Goal: Use online tool/utility: Utilize a website feature to perform a specific function

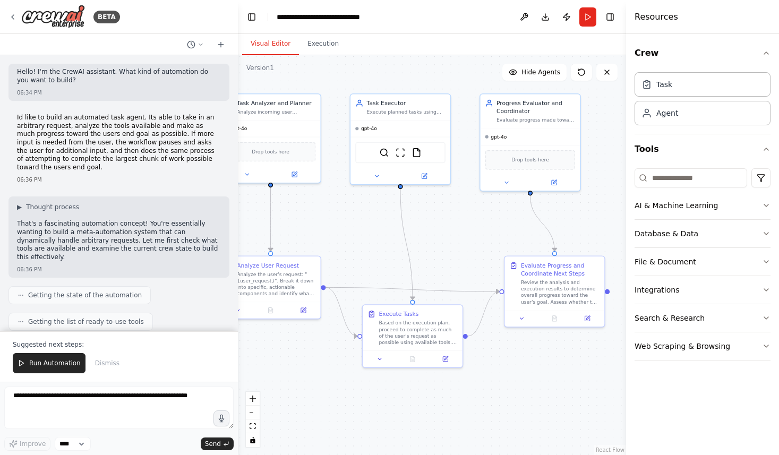
scroll to position [902, 0]
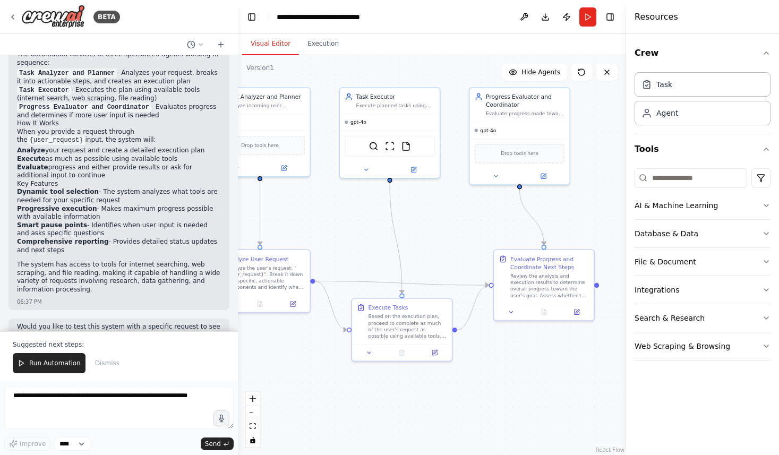
drag, startPoint x: 331, startPoint y: 214, endPoint x: 321, endPoint y: 208, distance: 11.5
click at [321, 208] on div ".deletable-edge-delete-btn { width: 20px; height: 20px; border: 0px solid #ffff…" at bounding box center [432, 255] width 388 height 400
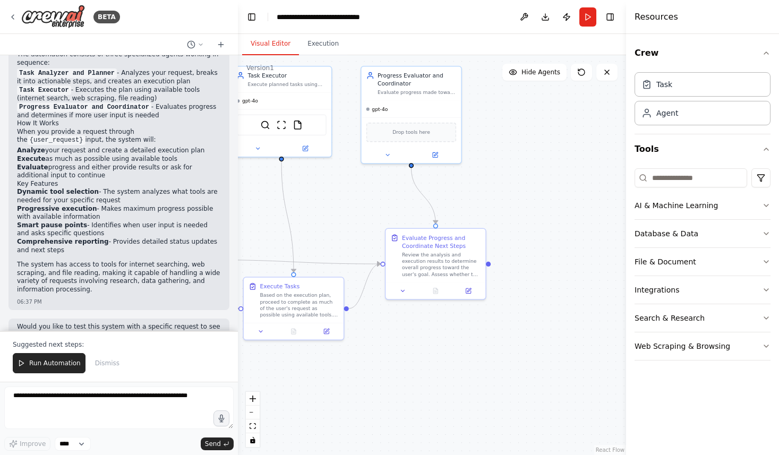
drag, startPoint x: 586, startPoint y: 215, endPoint x: 462, endPoint y: 191, distance: 127.2
click at [461, 191] on div ".deletable-edge-delete-btn { width: 20px; height: 20px; border: 0px solid #ffff…" at bounding box center [432, 255] width 388 height 400
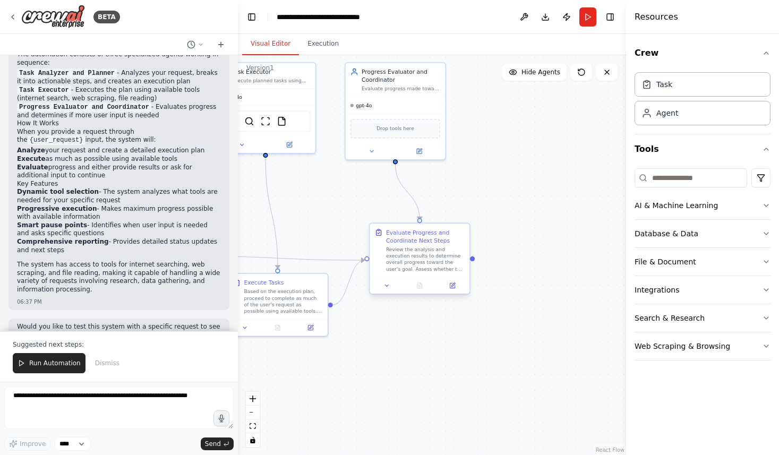
click at [425, 262] on div "Review the analysis and execution results to determine overall progress toward …" at bounding box center [425, 259] width 79 height 26
click at [385, 288] on icon at bounding box center [387, 285] width 6 height 6
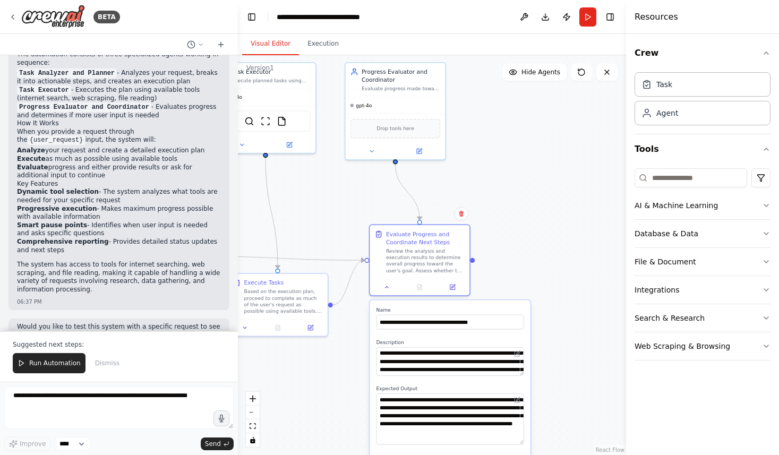
drag, startPoint x: 519, startPoint y: 420, endPoint x: 521, endPoint y: 443, distance: 22.9
click at [521, 443] on textarea "**********" at bounding box center [450, 418] width 148 height 51
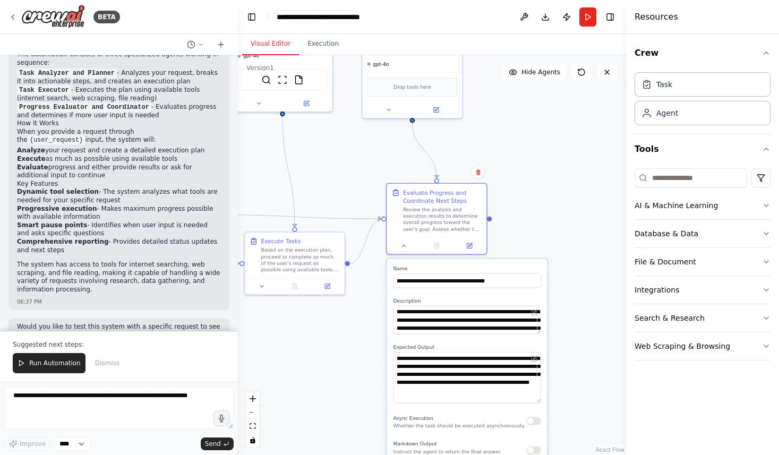
drag, startPoint x: 532, startPoint y: 225, endPoint x: 549, endPoint y: 183, distance: 44.7
click at [549, 183] on div ".deletable-edge-delete-btn { width: 20px; height: 20px; border: 0px solid #ffff…" at bounding box center [432, 255] width 388 height 400
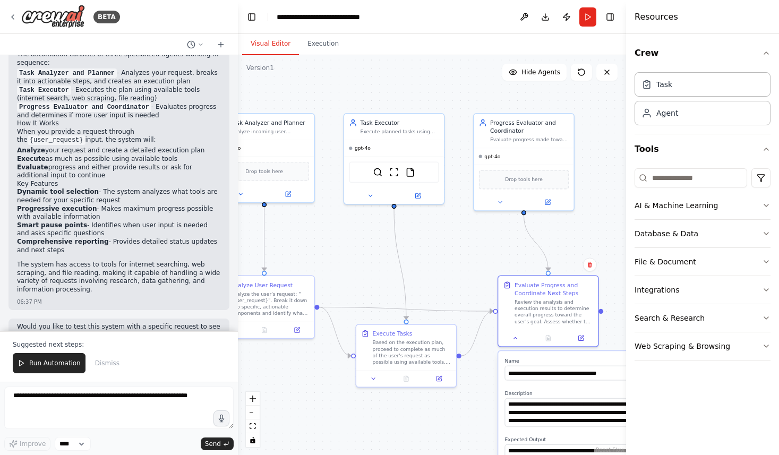
drag, startPoint x: 355, startPoint y: 159, endPoint x: 467, endPoint y: 252, distance: 145.8
click at [467, 252] on div ".deletable-edge-delete-btn { width: 20px; height: 20px; border: 0px solid #ffff…" at bounding box center [432, 255] width 388 height 400
click at [393, 150] on div "gpt-4o" at bounding box center [394, 148] width 100 height 16
click at [367, 197] on icon at bounding box center [370, 195] width 6 height 6
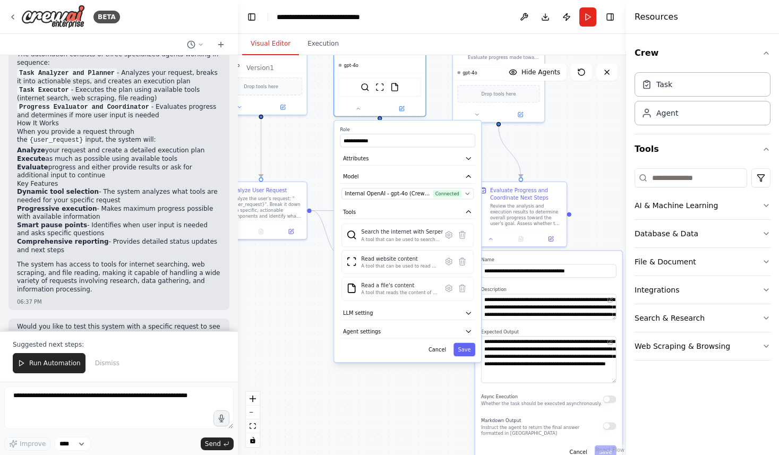
drag, startPoint x: 455, startPoint y: 166, endPoint x: 436, endPoint y: 73, distance: 94.8
click at [436, 73] on div ".deletable-edge-delete-btn { width: 20px; height: 20px; border: 0px solid #ffff…" at bounding box center [432, 255] width 388 height 400
click at [720, 232] on button "Database & Data" at bounding box center [702, 234] width 136 height 28
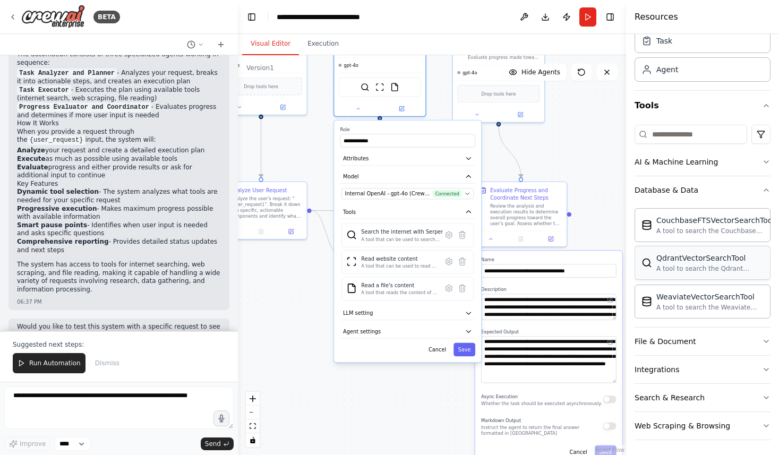
scroll to position [46, 0]
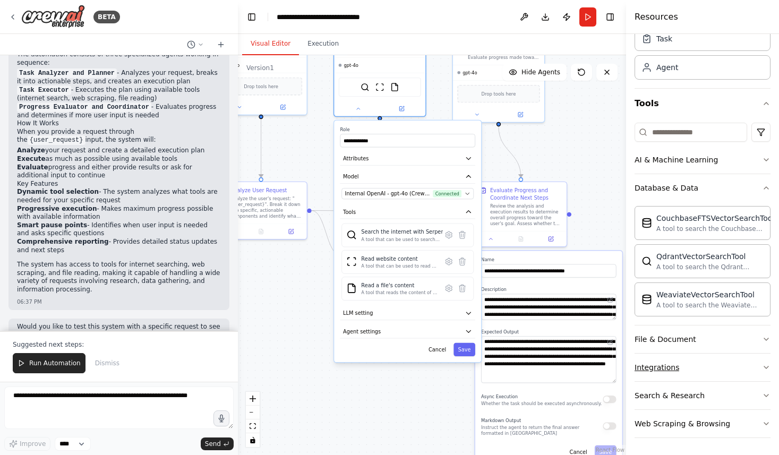
click at [715, 359] on button "Integrations" at bounding box center [702, 367] width 136 height 28
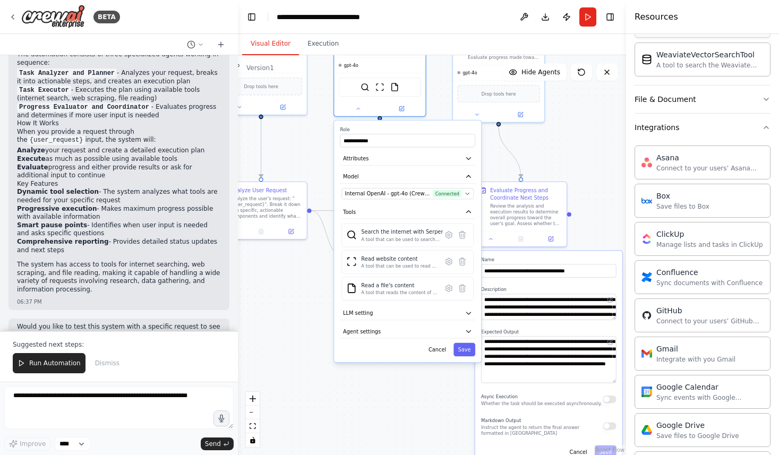
scroll to position [286, 0]
click at [706, 394] on div "Sync events with Google Calendar" at bounding box center [709, 396] width 107 height 8
click at [714, 398] on div "Sync events with Google Calendar" at bounding box center [709, 396] width 107 height 8
click at [470, 193] on button "Internal OpenAI - gpt-4o (CrewAI Sponsored OpenAI Connection) Connected" at bounding box center [407, 193] width 132 height 11
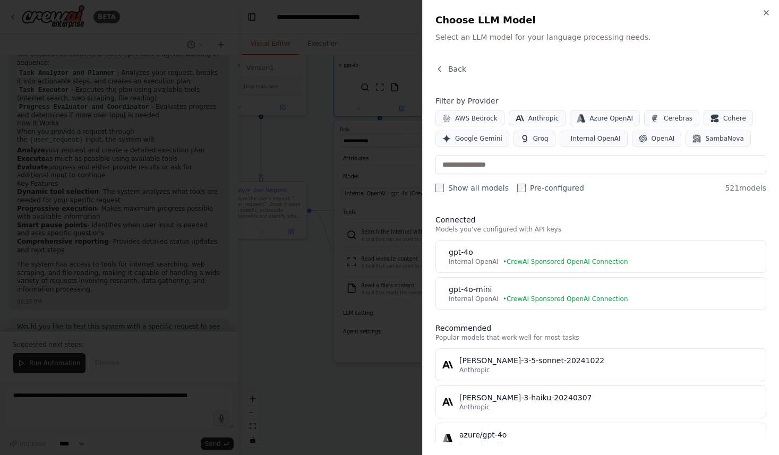
click at [400, 149] on div at bounding box center [389, 227] width 779 height 455
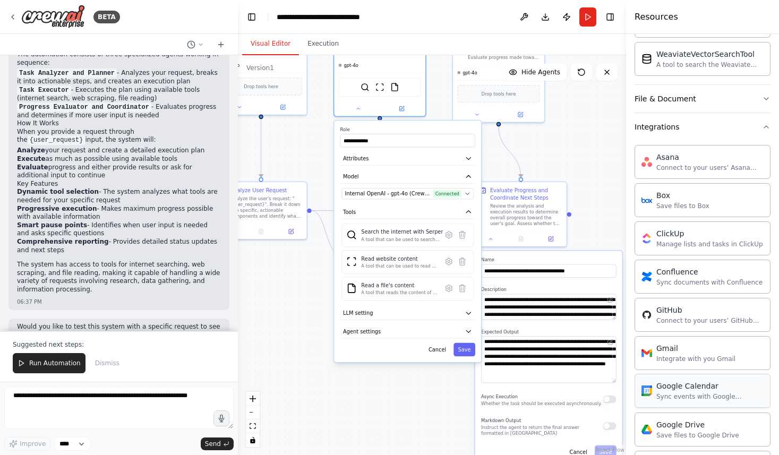
click at [696, 393] on div "Sync events with Google Calendar" at bounding box center [709, 396] width 107 height 8
click at [472, 331] on button "Agent settings" at bounding box center [407, 332] width 135 height 14
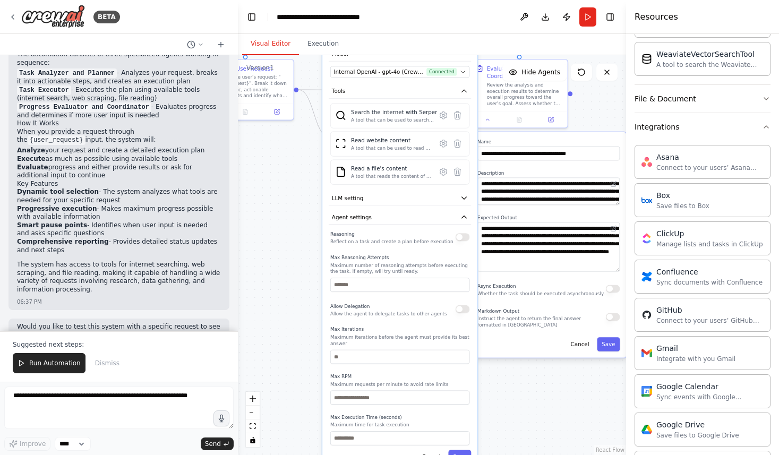
drag, startPoint x: 325, startPoint y: 355, endPoint x: 315, endPoint y: 239, distance: 116.7
click at [315, 239] on div ".deletable-edge-delete-btn { width: 20px; height: 20px; border: 0px solid #ffff…" at bounding box center [432, 255] width 388 height 400
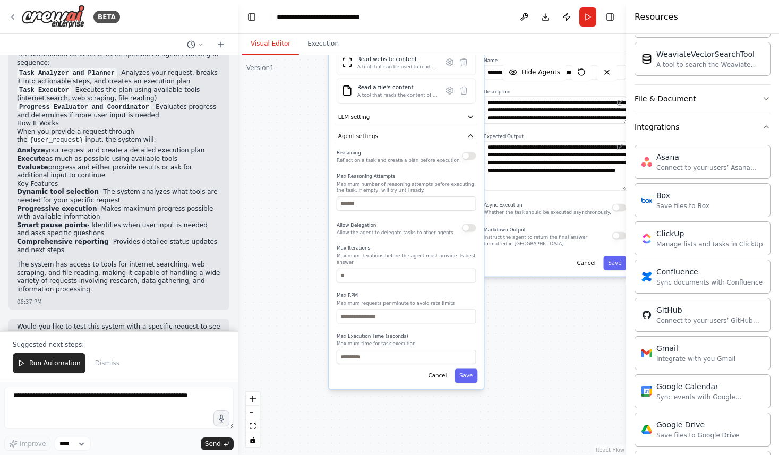
drag, startPoint x: 310, startPoint y: 265, endPoint x: 318, endPoint y: 190, distance: 75.3
click at [318, 190] on div ".deletable-edge-delete-btn { width: 20px; height: 20px; border: 0px solid #ffff…" at bounding box center [432, 255] width 388 height 400
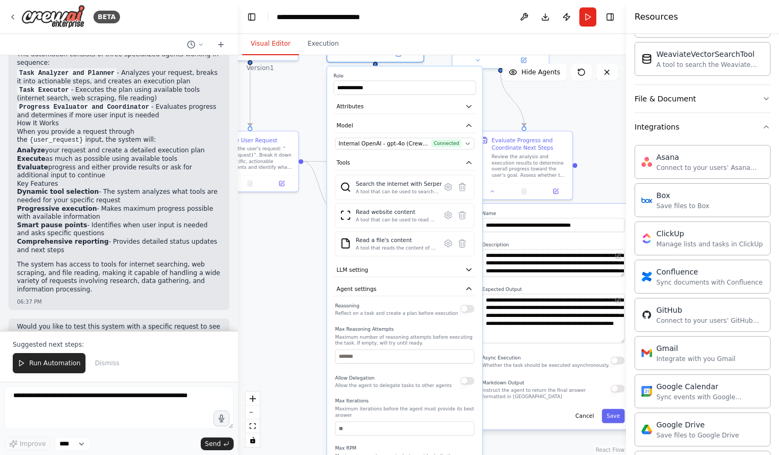
drag, startPoint x: 318, startPoint y: 188, endPoint x: 317, endPoint y: 341, distance: 153.4
click at [317, 341] on div ".deletable-edge-delete-btn { width: 20px; height: 20px; border: 0px solid #ffff…" at bounding box center [432, 255] width 388 height 400
click at [698, 393] on div "Sync events with Google Calendar" at bounding box center [709, 396] width 107 height 8
click at [708, 389] on div "Google Calendar" at bounding box center [709, 386] width 107 height 11
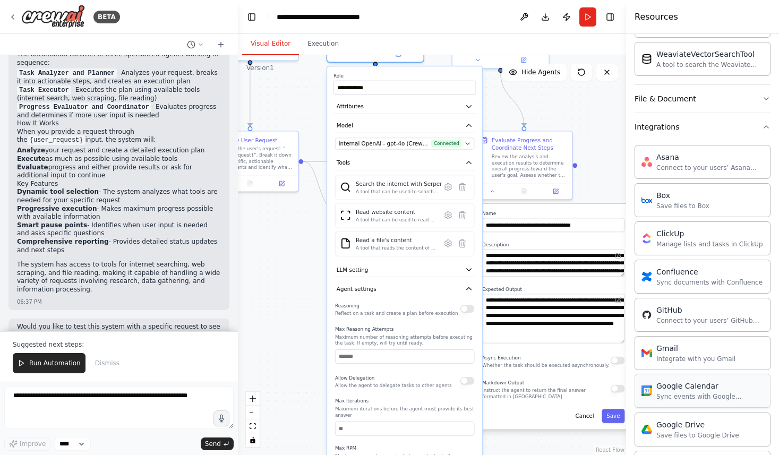
click at [708, 389] on div "Google Calendar" at bounding box center [709, 386] width 107 height 11
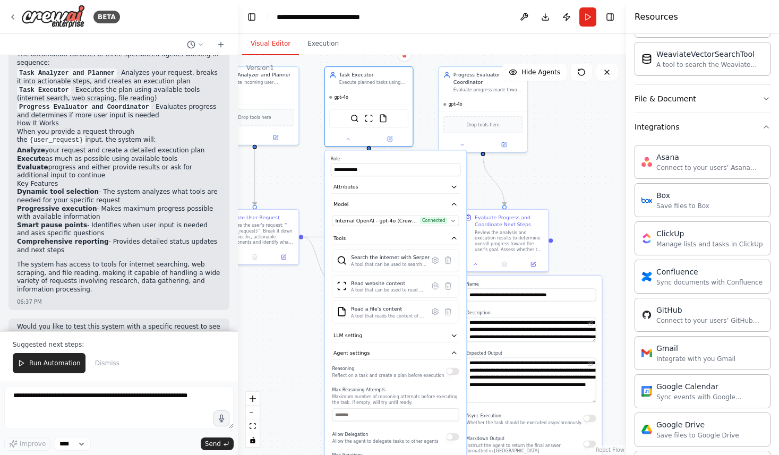
drag, startPoint x: 303, startPoint y: 92, endPoint x: 306, endPoint y: 199, distance: 106.7
click at [306, 199] on div ".deletable-edge-delete-btn { width: 20px; height: 20px; border: 0px solid #ffff…" at bounding box center [432, 255] width 388 height 400
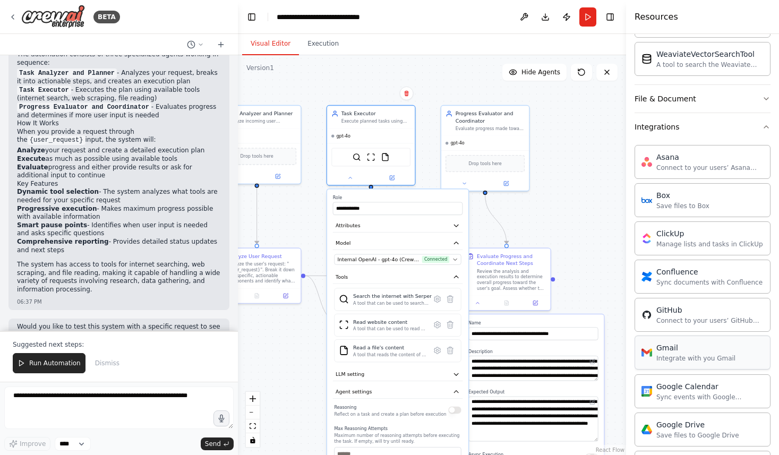
click at [691, 359] on div "Integrate with you Gmail" at bounding box center [695, 358] width 79 height 8
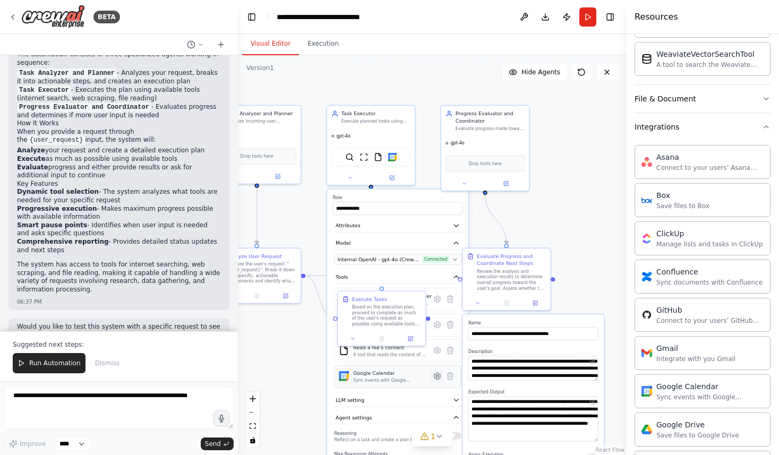
click at [436, 378] on icon at bounding box center [437, 376] width 6 height 6
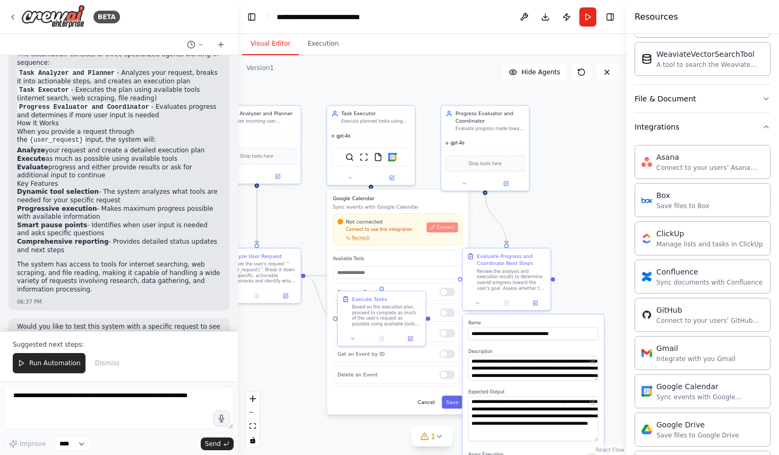
click at [441, 229] on span "Connect" at bounding box center [445, 228] width 18 height 6
click at [429, 66] on div ".deletable-edge-delete-btn { width: 20px; height: 20px; border: 0px solid #ffff…" at bounding box center [432, 255] width 388 height 400
click at [424, 399] on button "Cancel" at bounding box center [425, 401] width 25 height 13
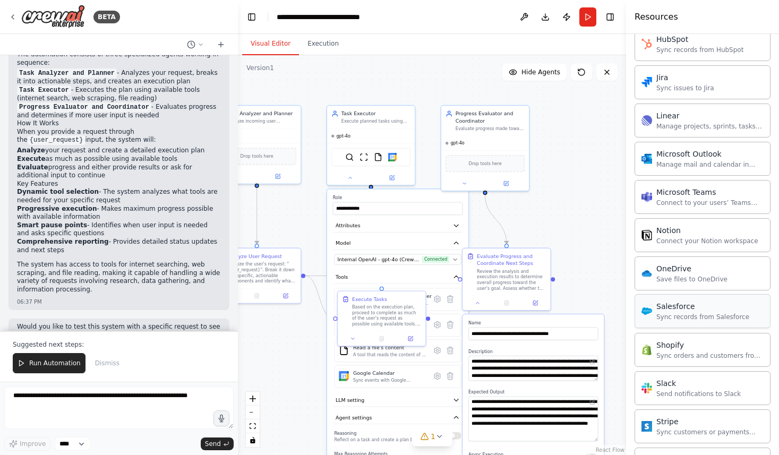
scroll to position [750, 0]
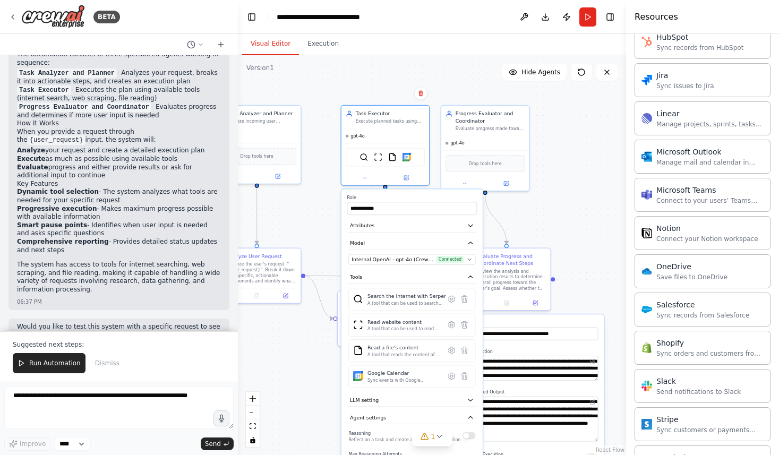
drag, startPoint x: 398, startPoint y: 195, endPoint x: 420, endPoint y: 201, distance: 22.4
click at [419, 201] on div "**********" at bounding box center [411, 418] width 141 height 459
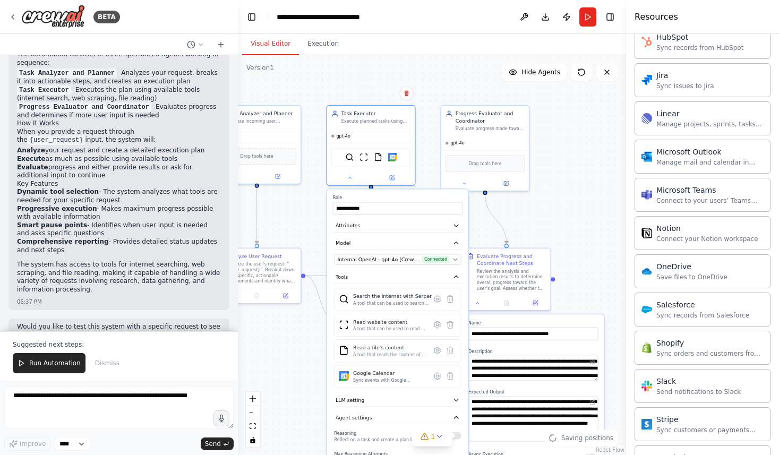
drag, startPoint x: 420, startPoint y: 201, endPoint x: 396, endPoint y: 192, distance: 25.5
click at [396, 192] on div "**********" at bounding box center [397, 418] width 141 height 459
click at [115, 407] on textarea at bounding box center [118, 407] width 229 height 42
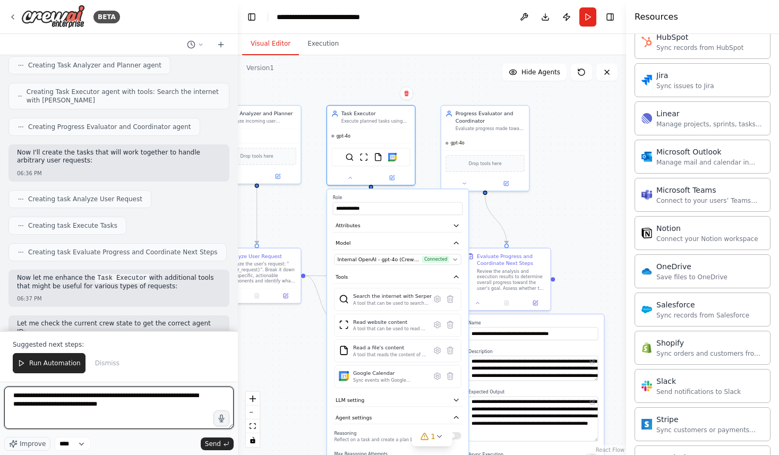
scroll to position [0, 0]
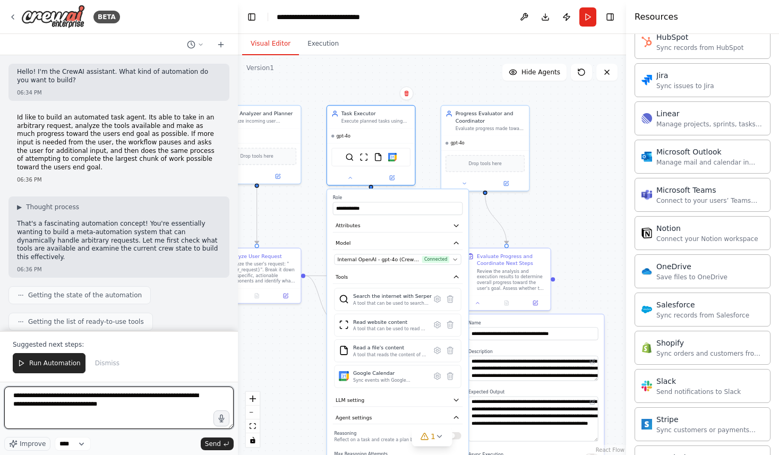
type textarea "**********"
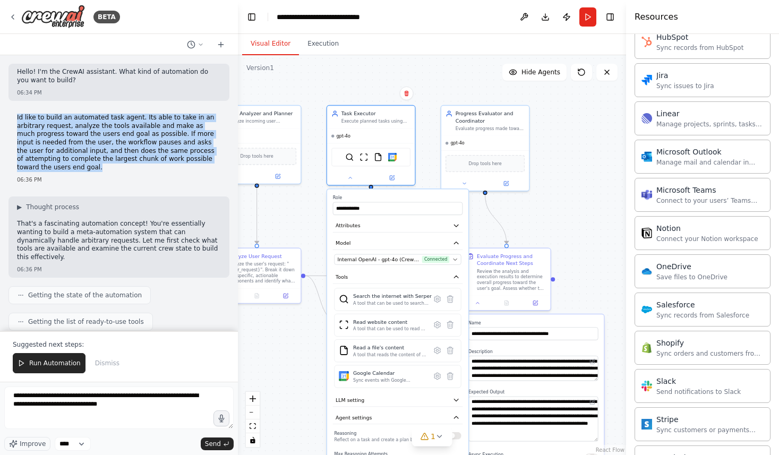
drag, startPoint x: 38, startPoint y: 166, endPoint x: 15, endPoint y: 119, distance: 52.5
click at [15, 119] on div "Id like to build an automated task agent. Its able to take in an arbitrary requ…" at bounding box center [118, 148] width 221 height 79
copy p "Id like to build an automated task agent. Its able to take in an arbitrary requ…"
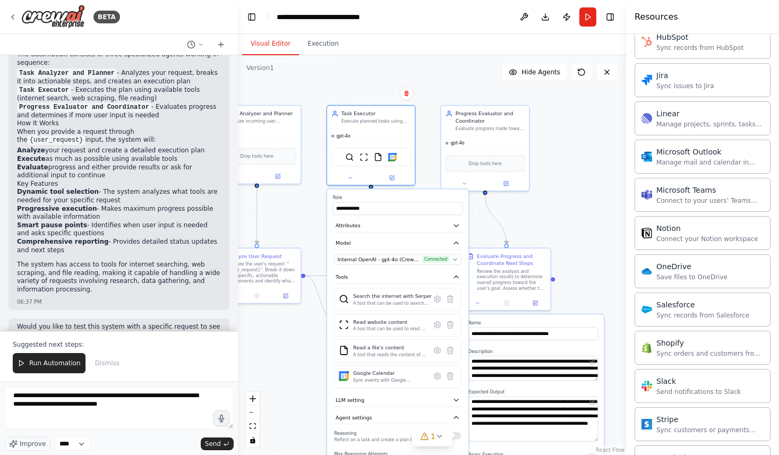
click at [558, 205] on div ".deletable-edge-delete-btn { width: 20px; height: 20px; border: 0px solid #ffff…" at bounding box center [432, 255] width 388 height 400
click at [563, 225] on div ".deletable-edge-delete-btn { width: 20px; height: 20px; border: 0px solid #ffff…" at bounding box center [432, 255] width 388 height 400
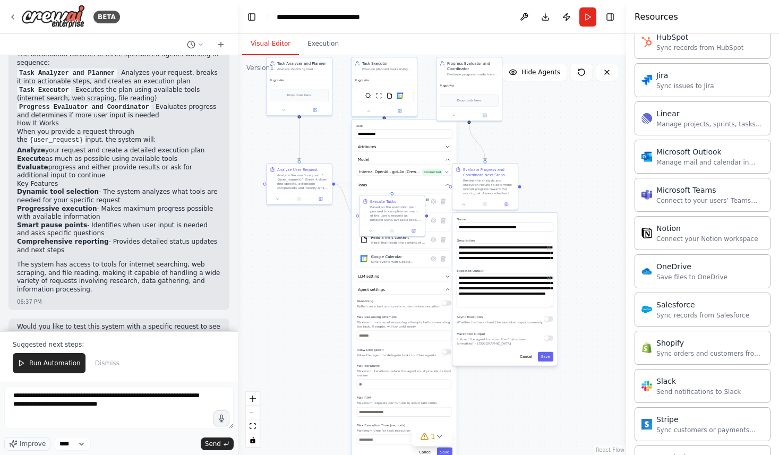
drag, startPoint x: 536, startPoint y: 196, endPoint x: 528, endPoint y: 112, distance: 84.3
click at [528, 114] on div ".deletable-edge-delete-btn { width: 20px; height: 20px; border: 0px solid #ffff…" at bounding box center [432, 255] width 388 height 400
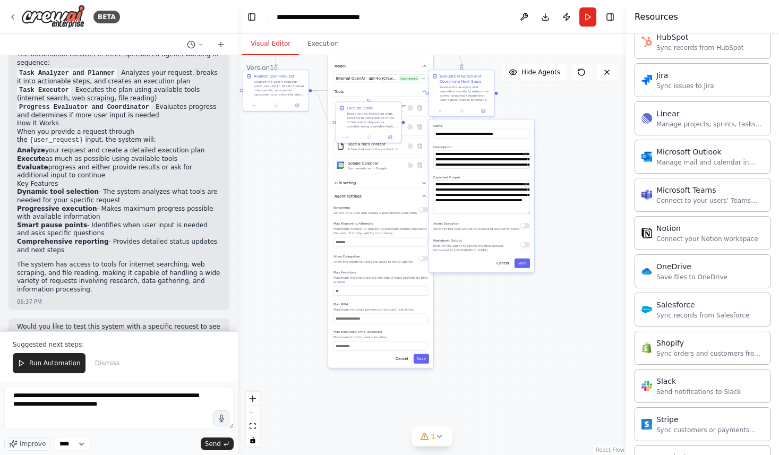
drag, startPoint x: 315, startPoint y: 363, endPoint x: 295, endPoint y: 275, distance: 89.9
click at [295, 275] on div ".deletable-edge-delete-btn { width: 20px; height: 20px; border: 0px solid #ffff…" at bounding box center [432, 255] width 388 height 400
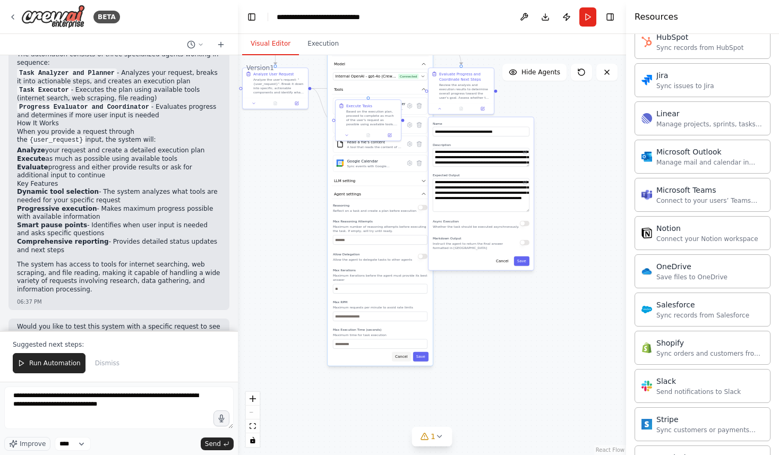
click at [402, 358] on button "Cancel" at bounding box center [401, 357] width 19 height 10
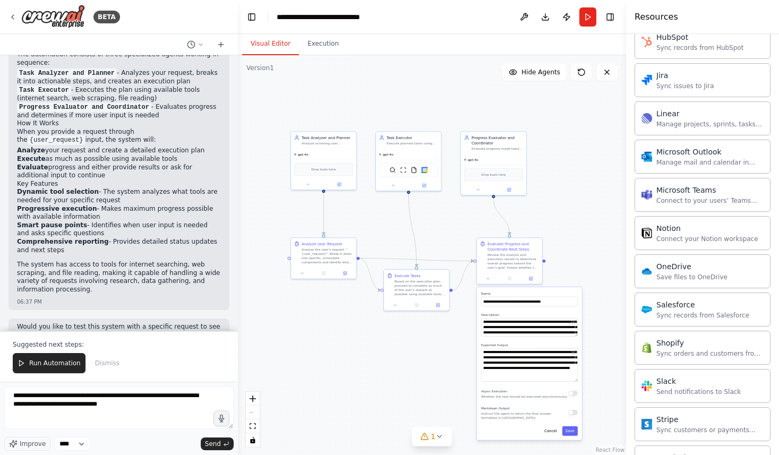
drag, startPoint x: 372, startPoint y: 171, endPoint x: 420, endPoint y: 341, distance: 176.6
click at [420, 341] on div ".deletable-edge-delete-btn { width: 20px; height: 20px; border: 0px solid #ffff…" at bounding box center [432, 255] width 388 height 400
click at [377, 358] on div ".deletable-edge-delete-btn { width: 20px; height: 20px; border: 0px solid #ffff…" at bounding box center [432, 255] width 388 height 400
click at [550, 433] on button "Cancel" at bounding box center [550, 431] width 19 height 10
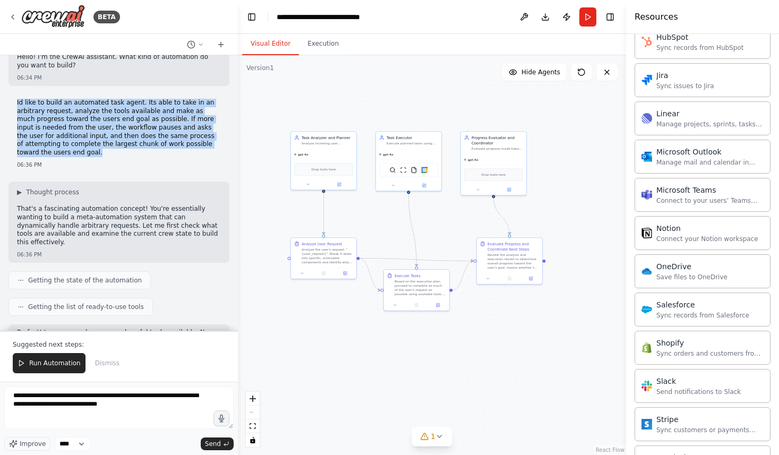
scroll to position [0, 0]
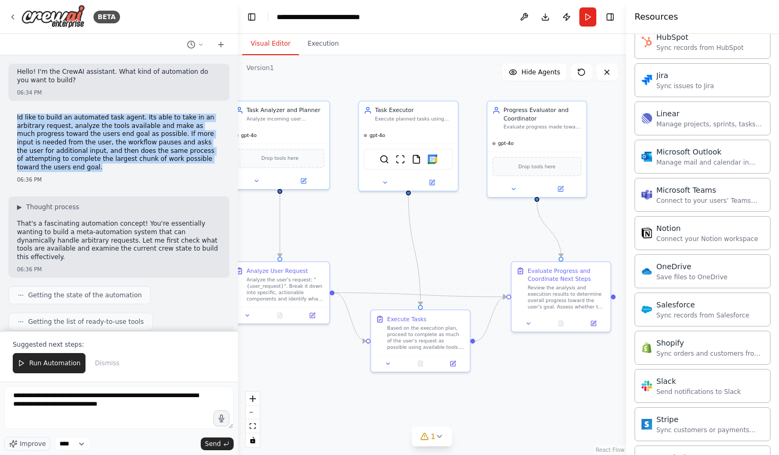
drag, startPoint x: 433, startPoint y: 226, endPoint x: 456, endPoint y: 247, distance: 32.0
click at [456, 247] on div ".deletable-edge-delete-btn { width: 20px; height: 20px; border: 0px solid #ffff…" at bounding box center [432, 255] width 388 height 400
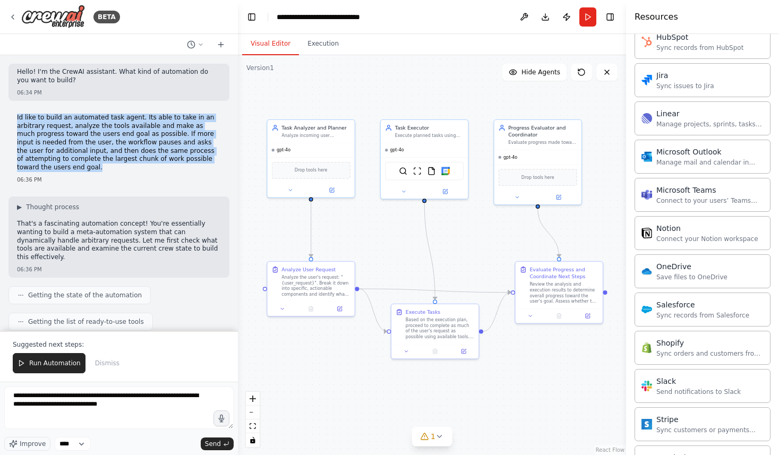
click at [456, 247] on div ".deletable-edge-delete-btn { width: 20px; height: 20px; border: 0px solid #ffff…" at bounding box center [432, 255] width 388 height 400
click at [174, 166] on p "Id like to build an automated task agent. Its able to take in an arbitrary requ…" at bounding box center [119, 143] width 204 height 58
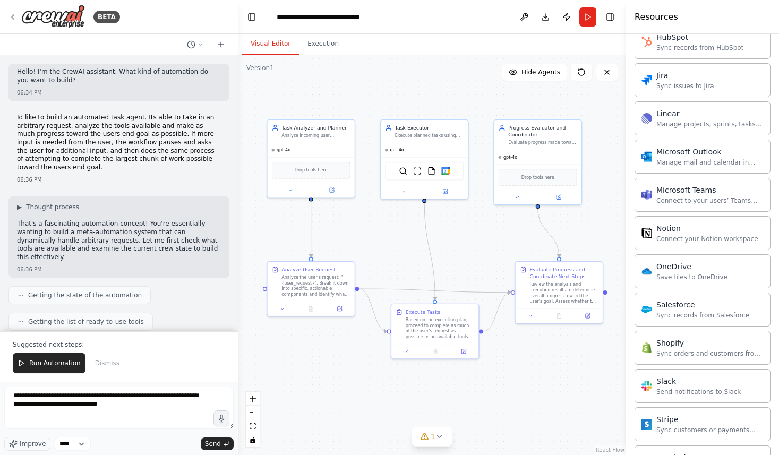
click at [473, 243] on div ".deletable-edge-delete-btn { width: 20px; height: 20px; border: 0px solid #ffff…" at bounding box center [432, 255] width 388 height 400
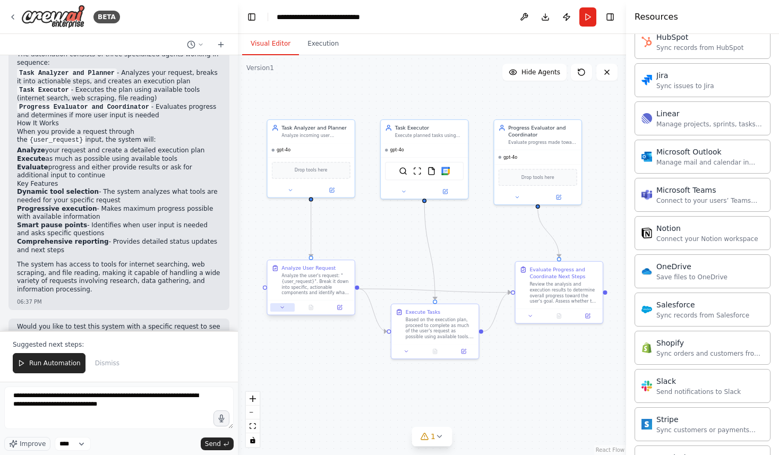
click at [281, 308] on icon at bounding box center [282, 308] width 6 height 6
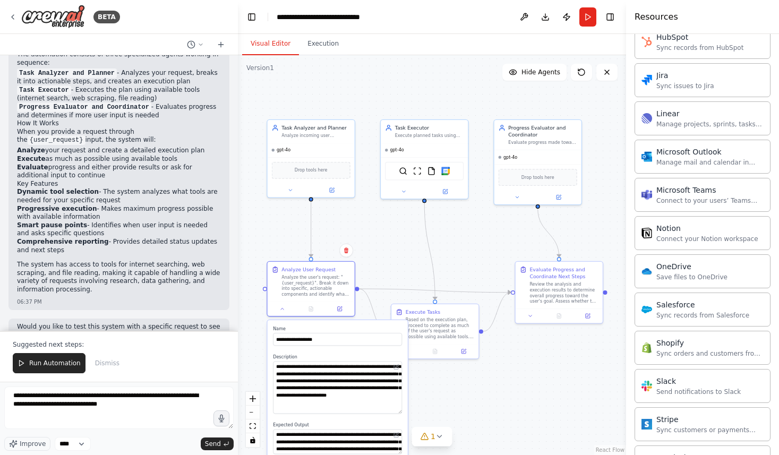
drag, startPoint x: 398, startPoint y: 384, endPoint x: 398, endPoint y: 412, distance: 28.1
click at [398, 412] on textarea "**********" at bounding box center [337, 387] width 129 height 53
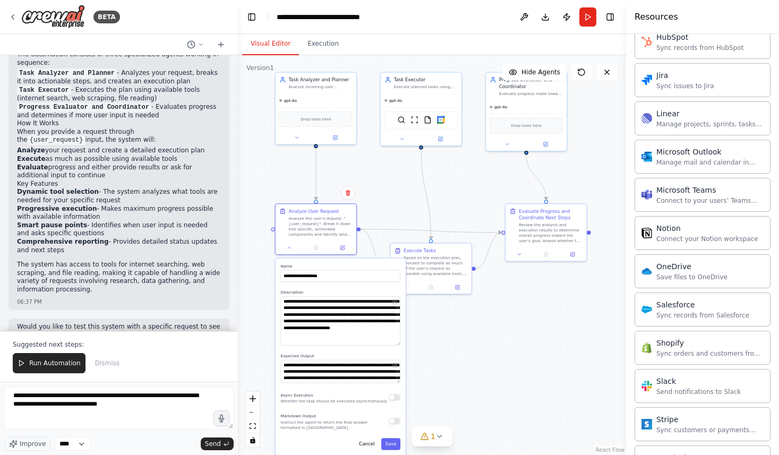
drag, startPoint x: 401, startPoint y: 275, endPoint x: 399, endPoint y: 216, distance: 59.5
click at [399, 216] on div ".deletable-edge-delete-btn { width: 20px; height: 20px; border: 0px solid #ffff…" at bounding box center [432, 255] width 388 height 400
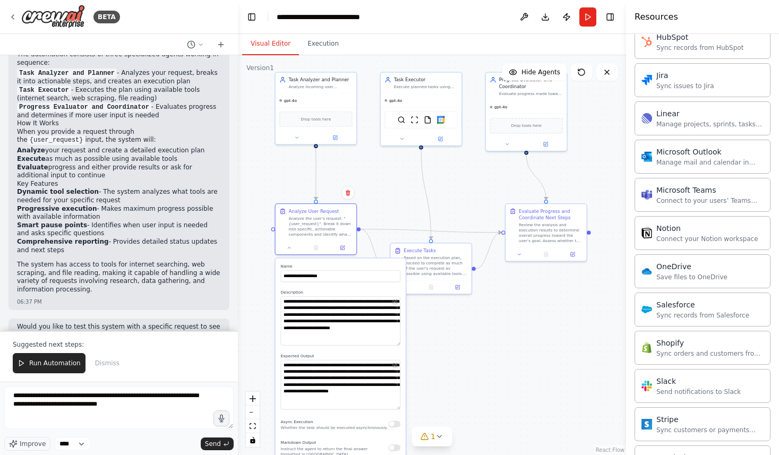
drag, startPoint x: 399, startPoint y: 381, endPoint x: 401, endPoint y: 407, distance: 26.6
click at [401, 407] on div "**********" at bounding box center [340, 369] width 130 height 223
click at [508, 321] on div ".deletable-edge-delete-btn { width: 20px; height: 20px; border: 0px solid #ffff…" at bounding box center [432, 255] width 388 height 400
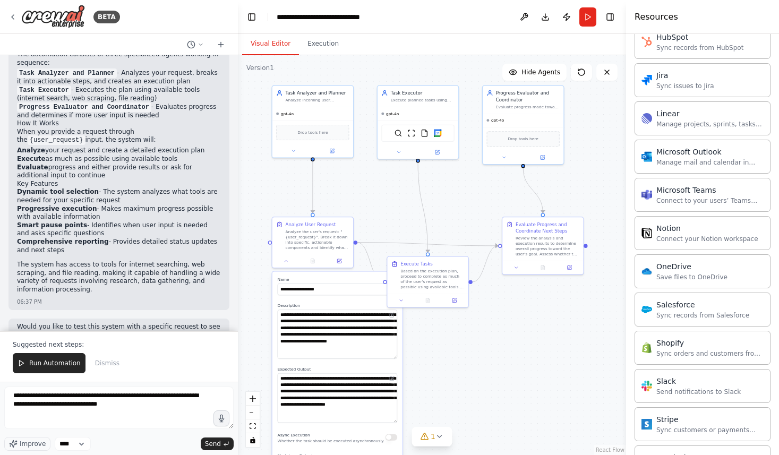
drag, startPoint x: 446, startPoint y: 195, endPoint x: 443, endPoint y: 208, distance: 13.6
click at [443, 208] on div ".deletable-edge-delete-btn { width: 20px; height: 20px; border: 0px solid #ffff…" at bounding box center [432, 255] width 388 height 400
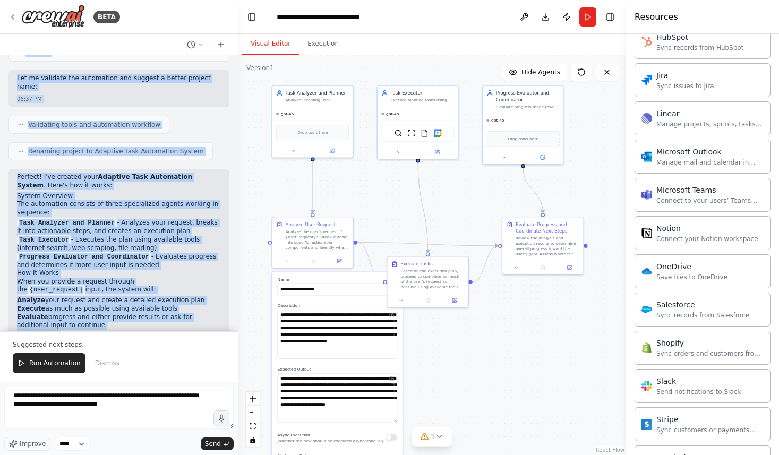
scroll to position [685, 0]
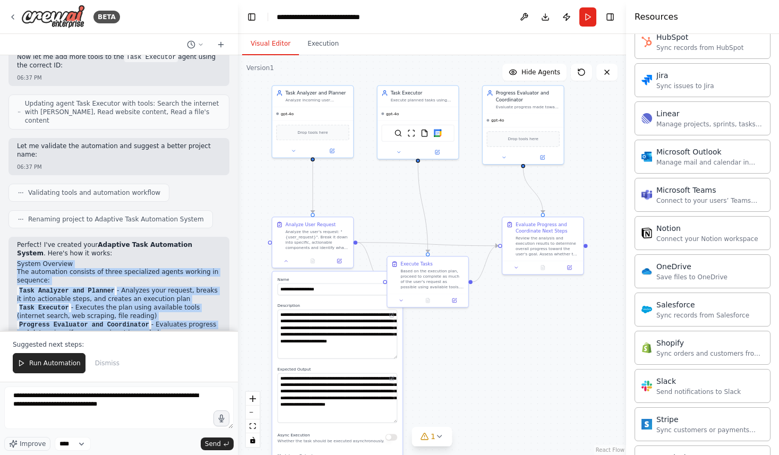
drag, startPoint x: 91, startPoint y: 261, endPoint x: 17, endPoint y: 229, distance: 80.8
click at [17, 241] on div "Perfect! I've created your Adaptive Task Automation System . Here's how it work…" at bounding box center [119, 377] width 204 height 272
copy div "System Overview The automation consists of three specialized agents working in …"
